Goal: Transaction & Acquisition: Download file/media

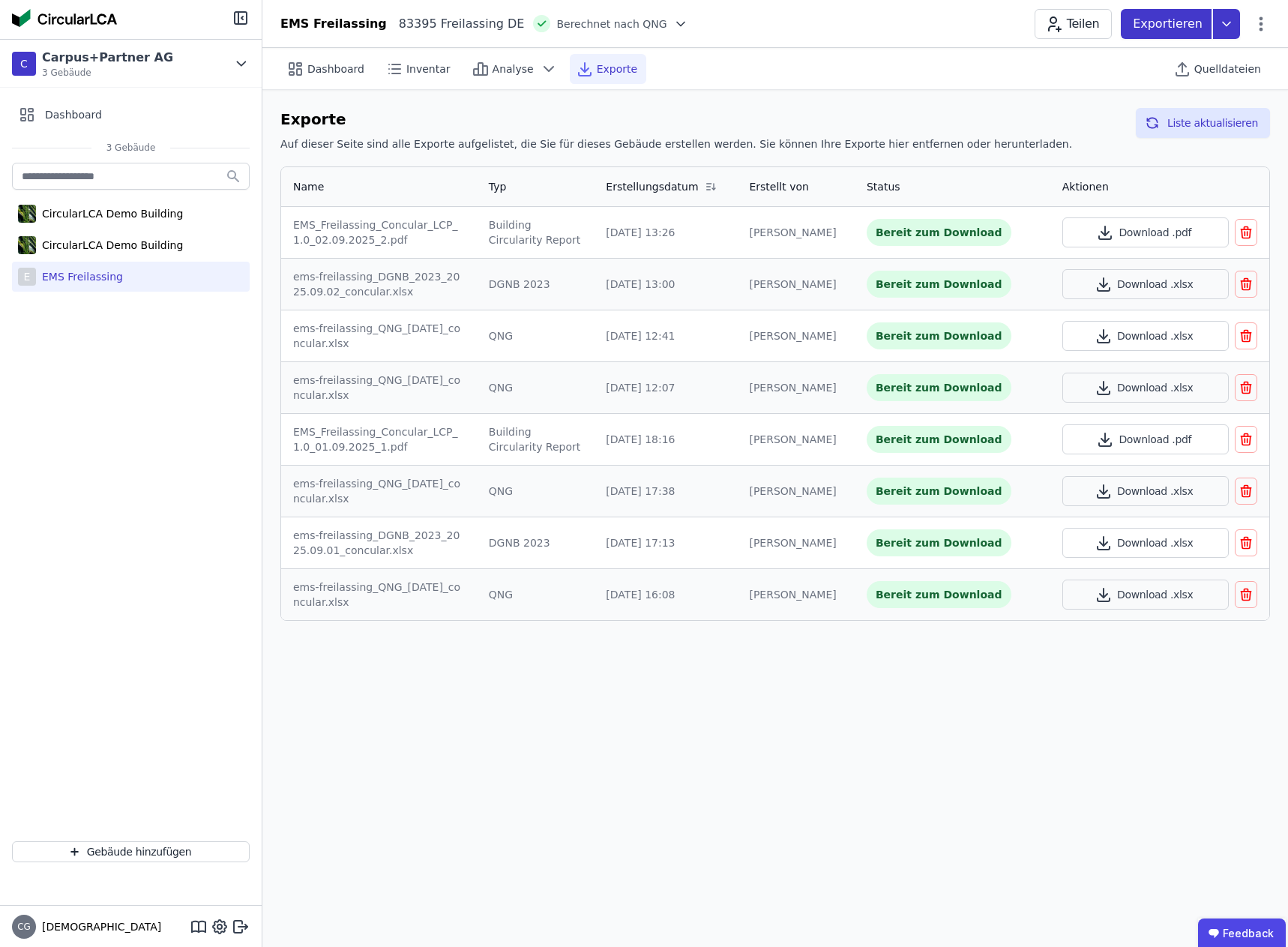
click at [1232, 27] on icon at bounding box center [1226, 24] width 27 height 30
click at [1125, 111] on div "Ökobilanzierung exportieren" at bounding box center [1074, 113] width 149 height 15
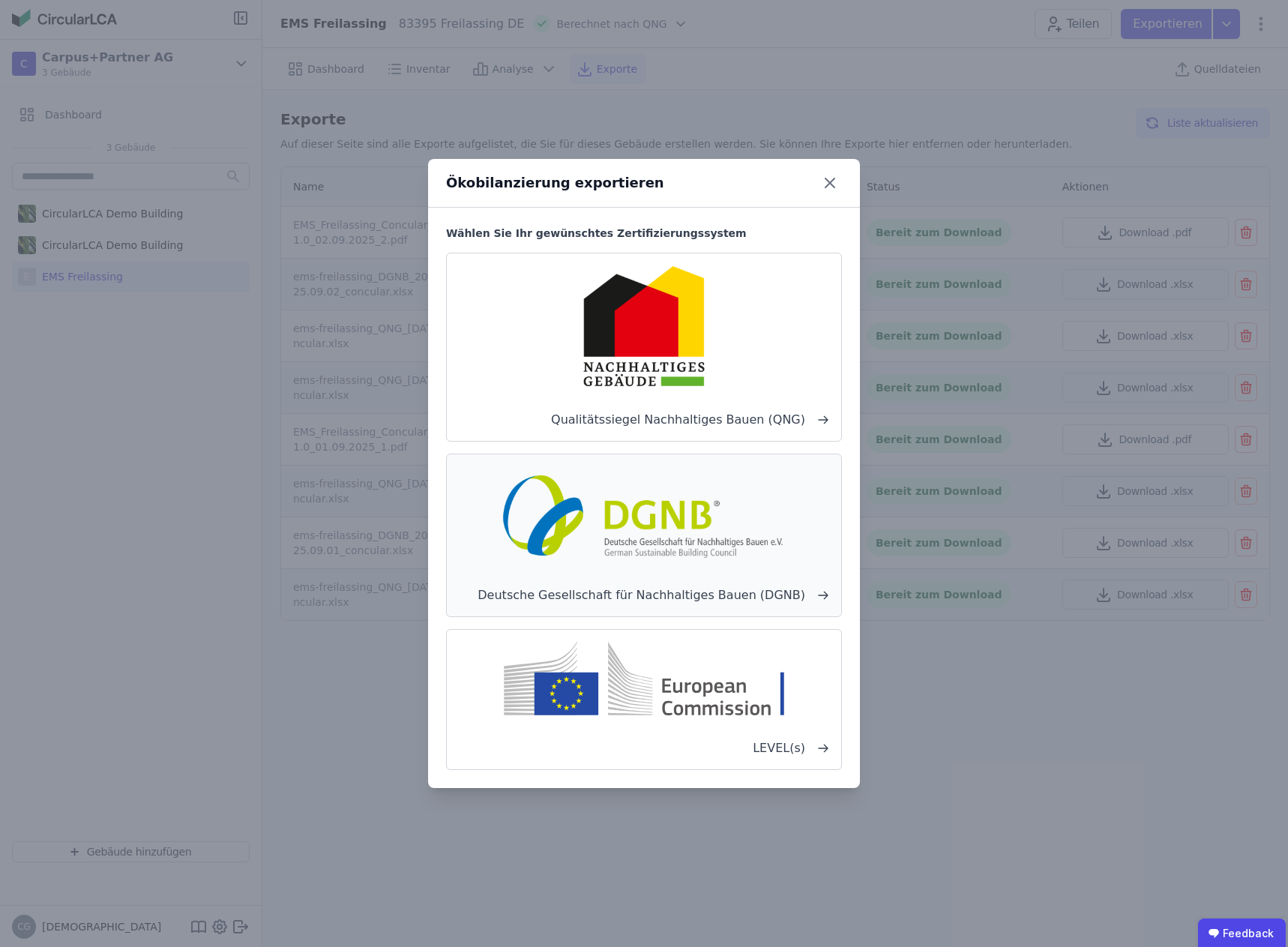
click at [639, 535] on img at bounding box center [644, 514] width 295 height 96
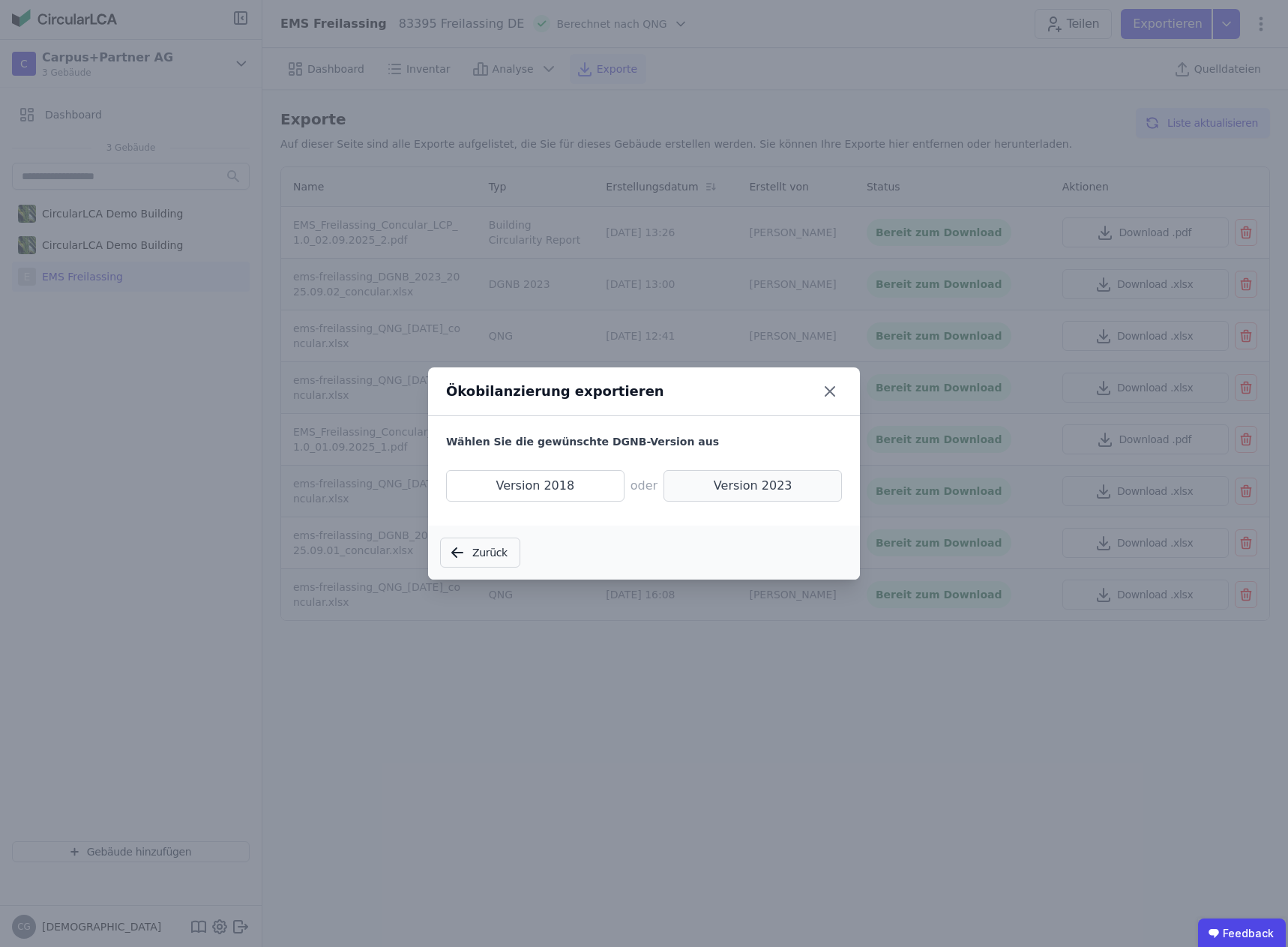
click at [758, 482] on span "Version 2023" at bounding box center [752, 486] width 179 height 32
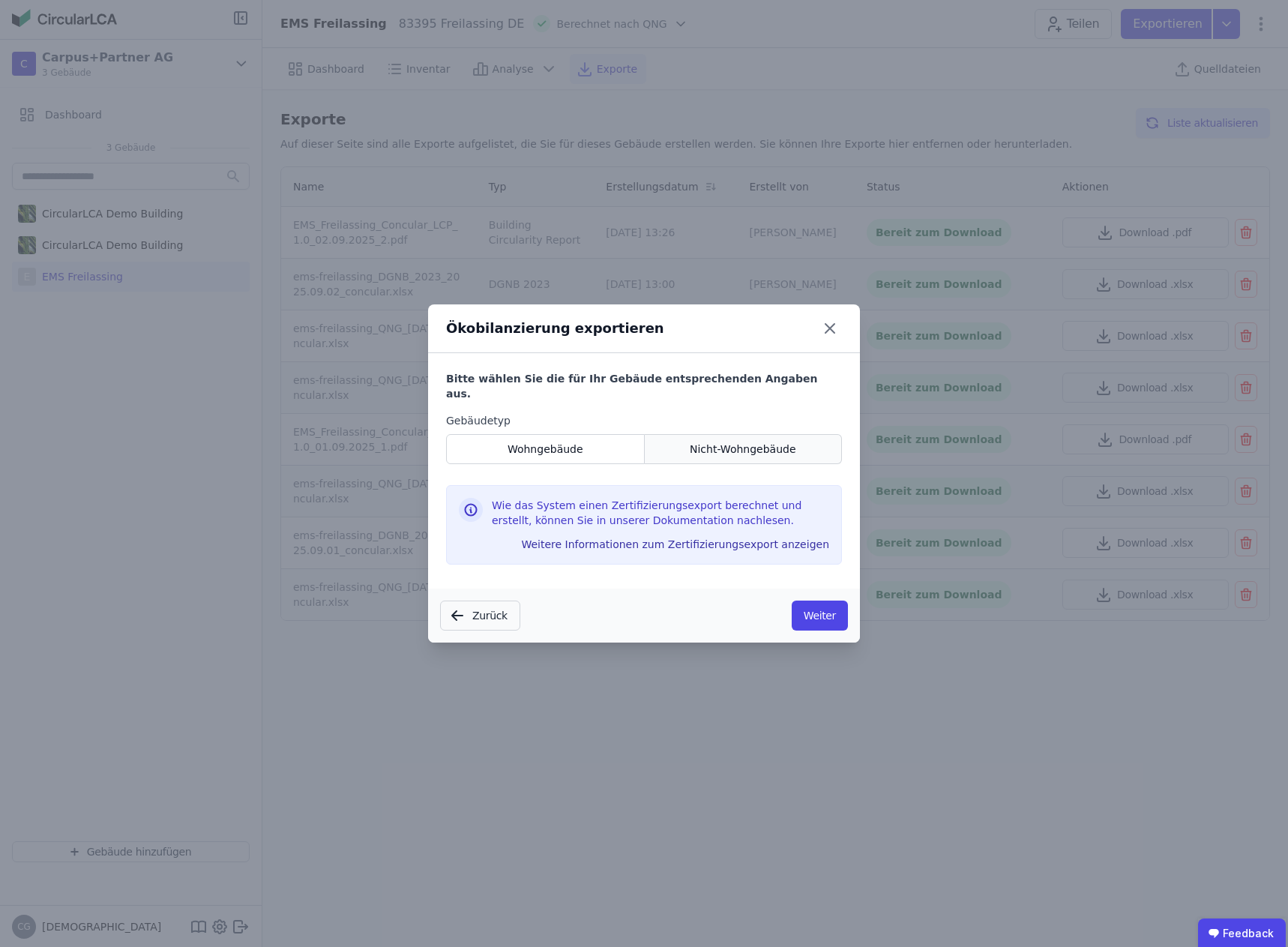
click at [745, 442] on span "Nicht-Wohngebäude" at bounding box center [743, 450] width 107 height 15
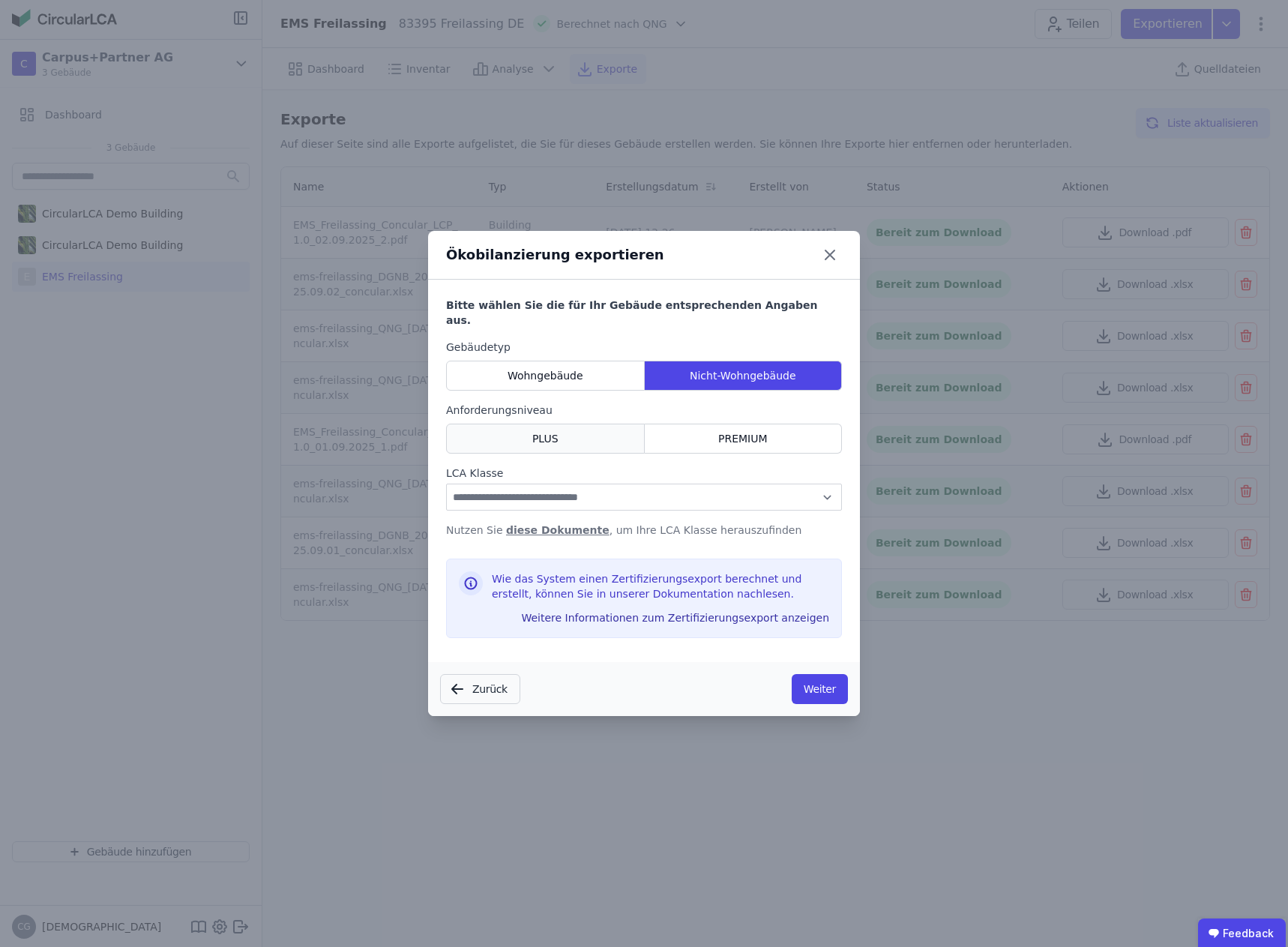
click at [532, 430] on div "PLUS" at bounding box center [545, 438] width 199 height 30
click at [547, 488] on select "**********" at bounding box center [644, 496] width 396 height 27
select select "*"
click at [446, 483] on select "**********" at bounding box center [644, 496] width 396 height 27
click at [821, 678] on button "Weiter" at bounding box center [820, 689] width 56 height 30
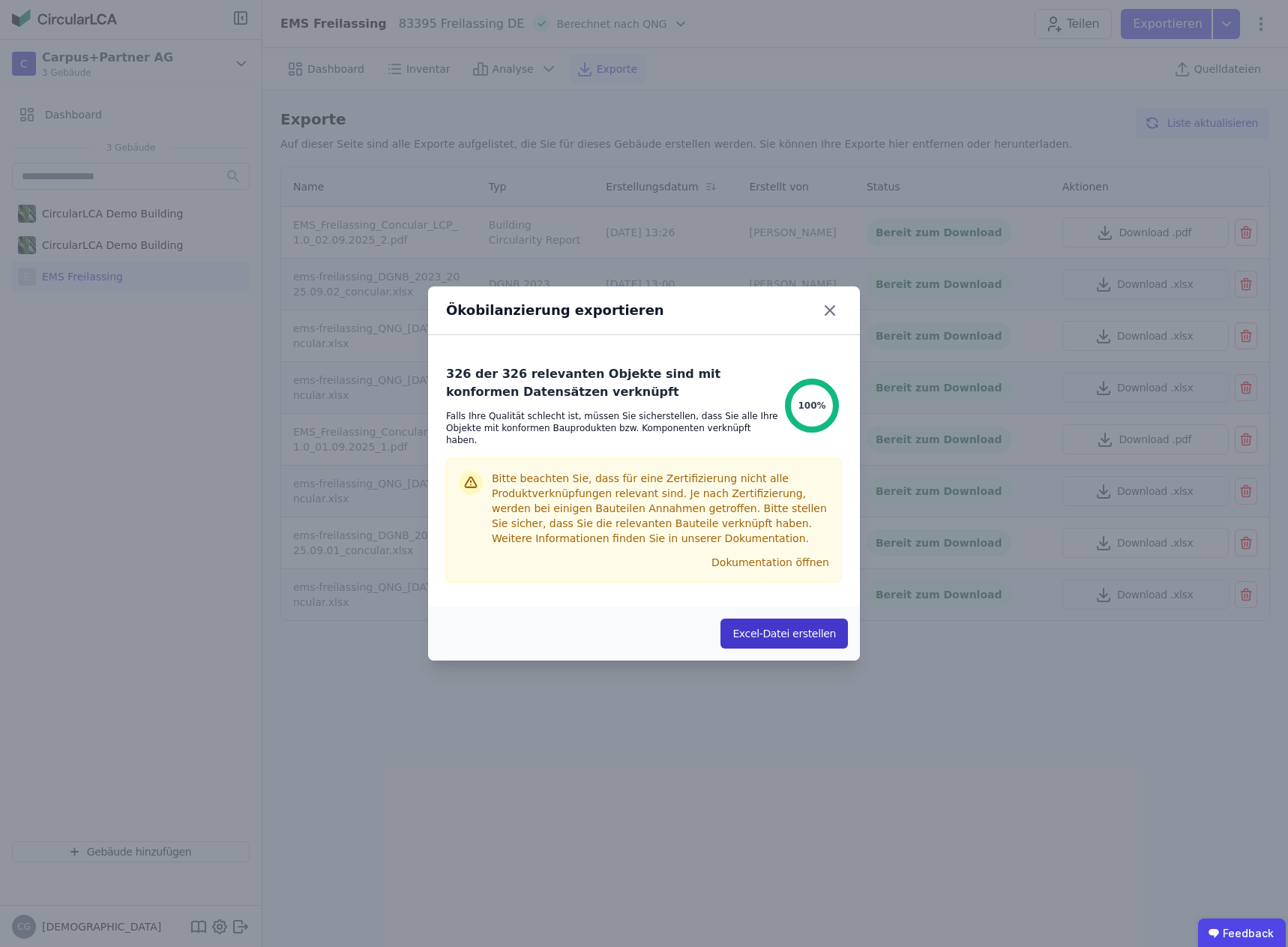
click at [792, 628] on button "Excel-Datei erstellen" at bounding box center [784, 633] width 127 height 30
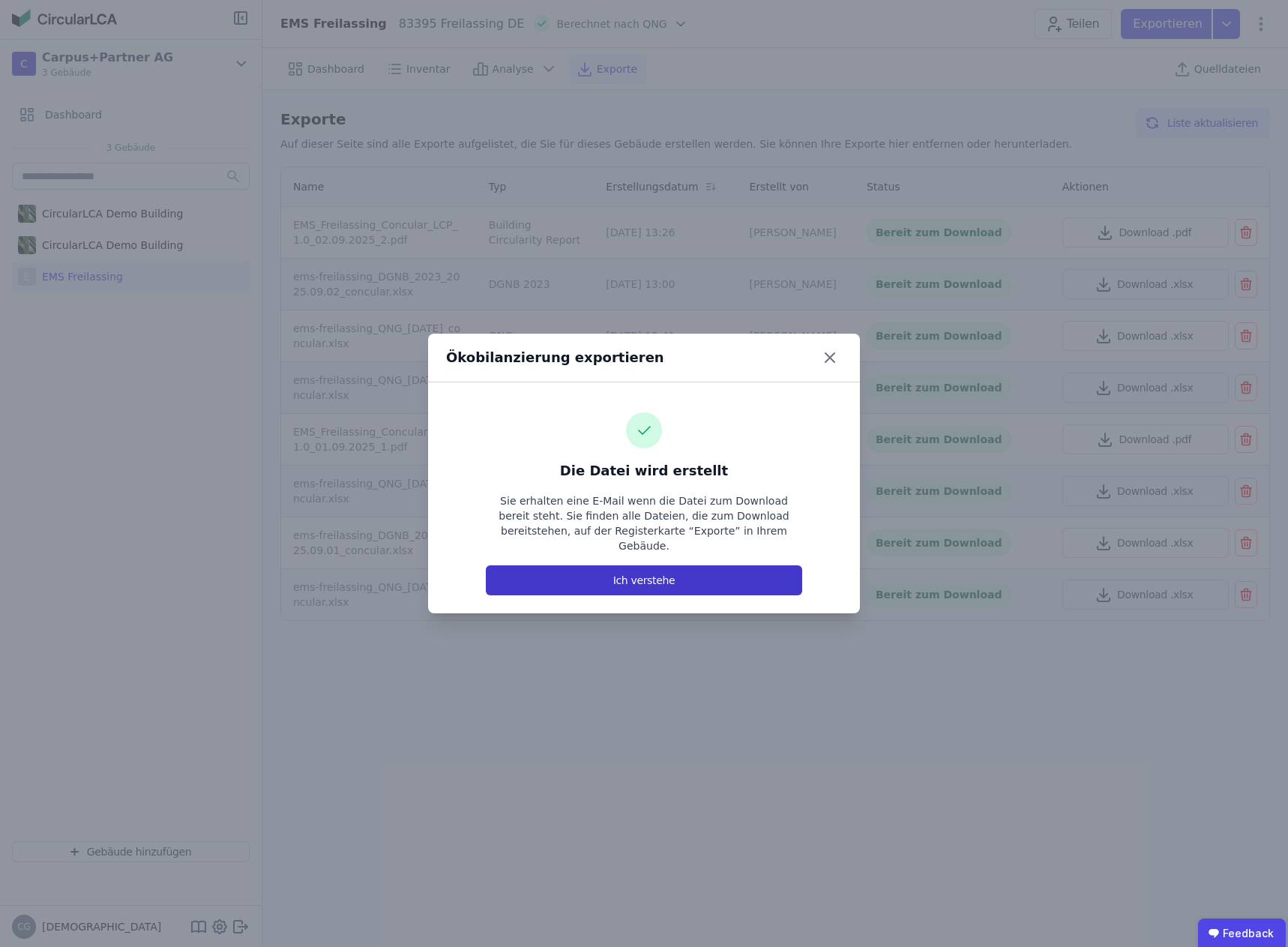
click at [623, 569] on button "Ich verstehe" at bounding box center [644, 581] width 317 height 30
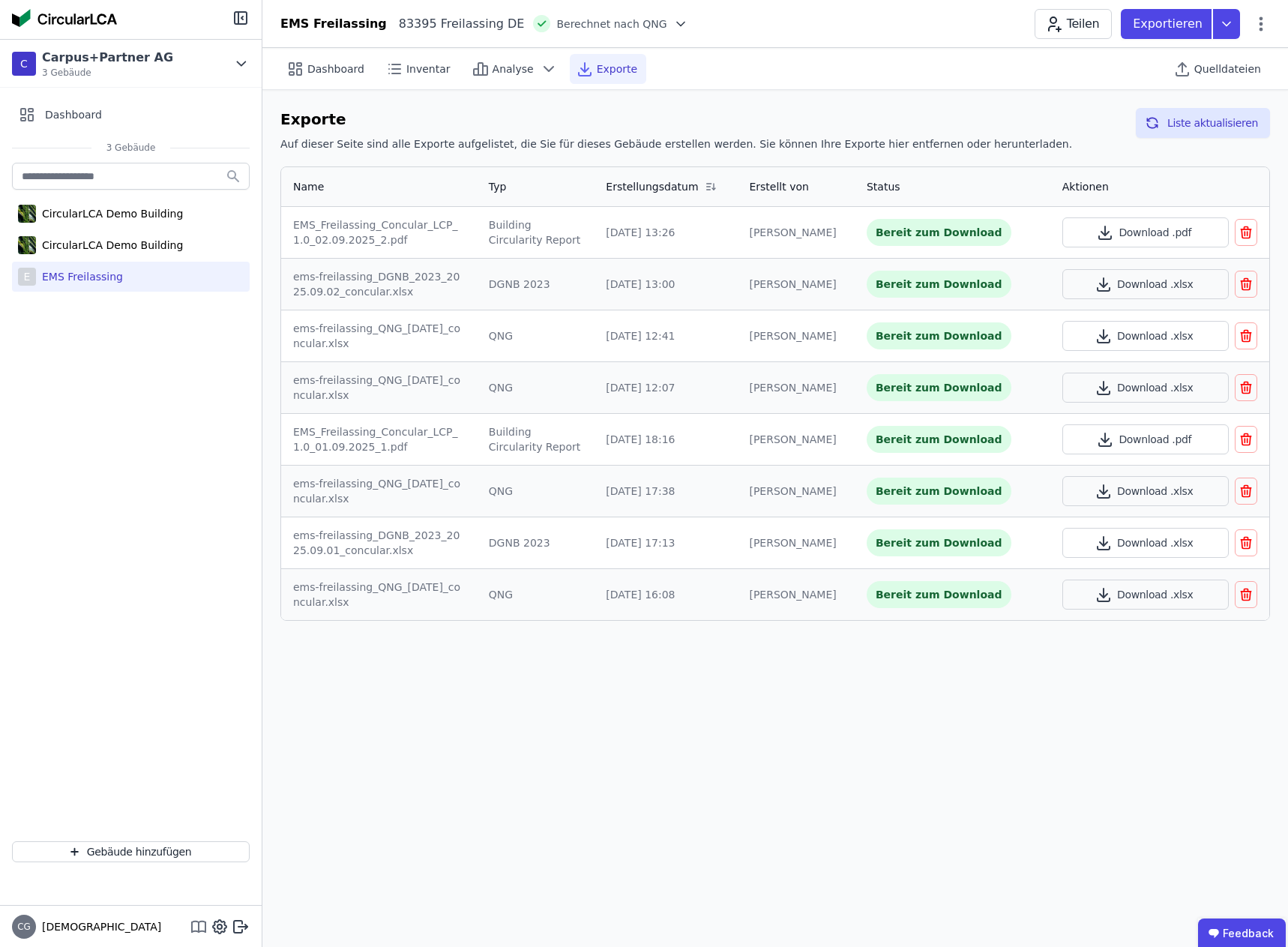
click at [197, 923] on icon at bounding box center [199, 926] width 18 height 18
click at [1241, 115] on button "Liste aktualisieren" at bounding box center [1203, 123] width 134 height 30
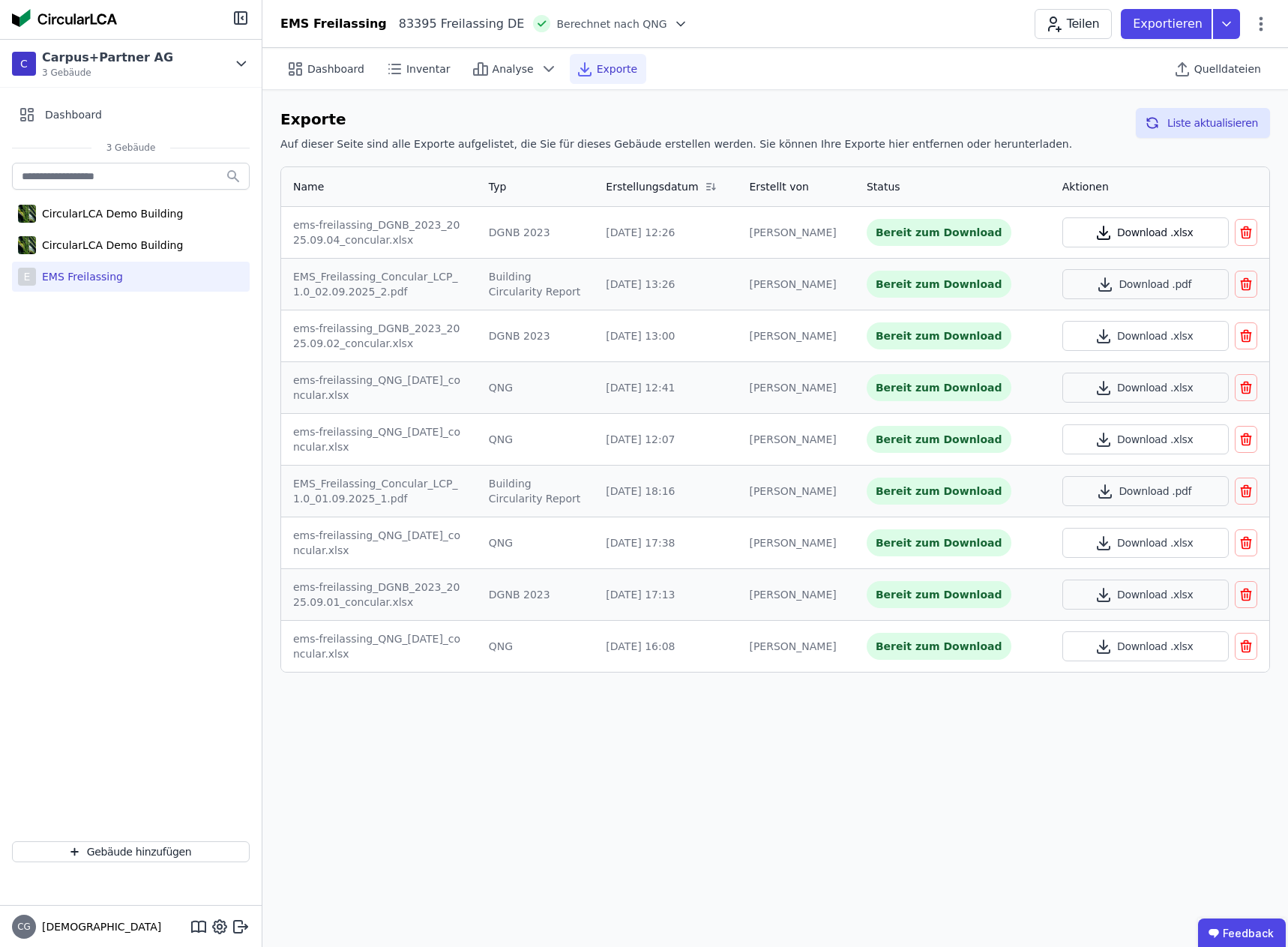
click at [1152, 231] on button "Download .xlsx" at bounding box center [1146, 232] width 167 height 30
